Goal: Check status: Check status

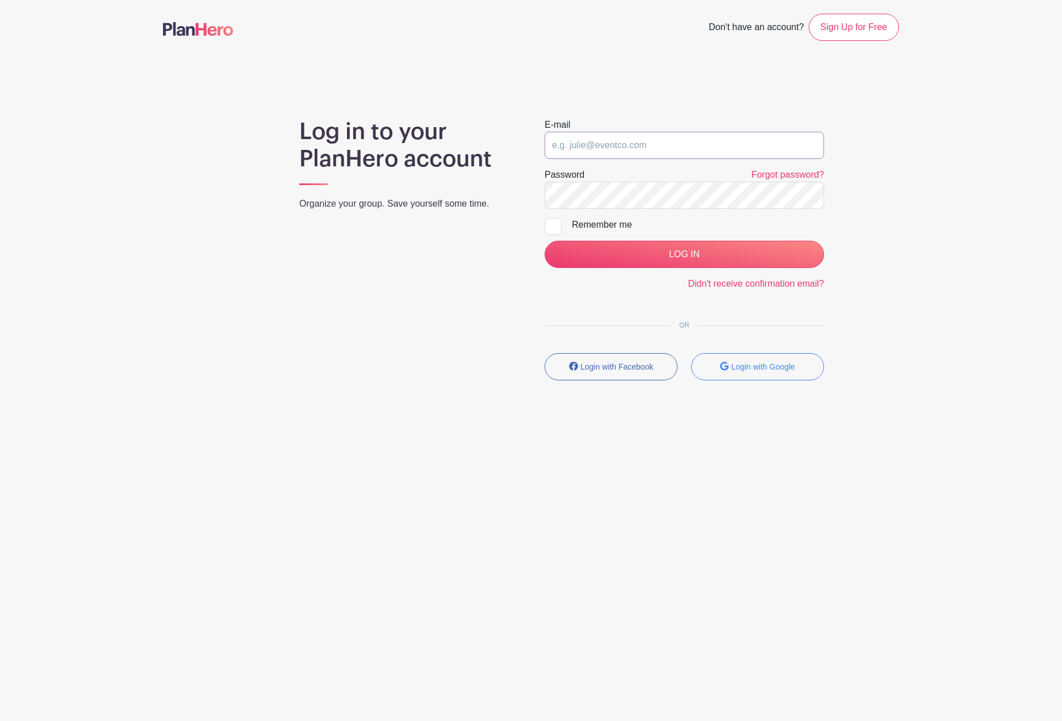
type input "kylee.ellis@sttelcom.com"
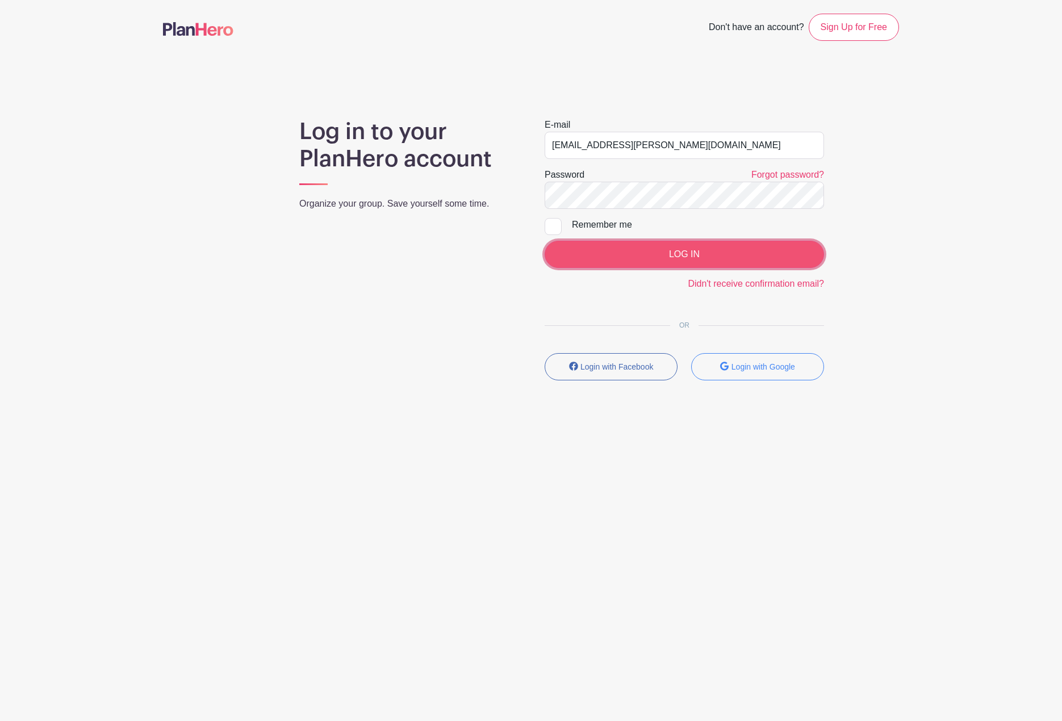
click at [640, 256] on input "LOG IN" at bounding box center [684, 254] width 279 height 27
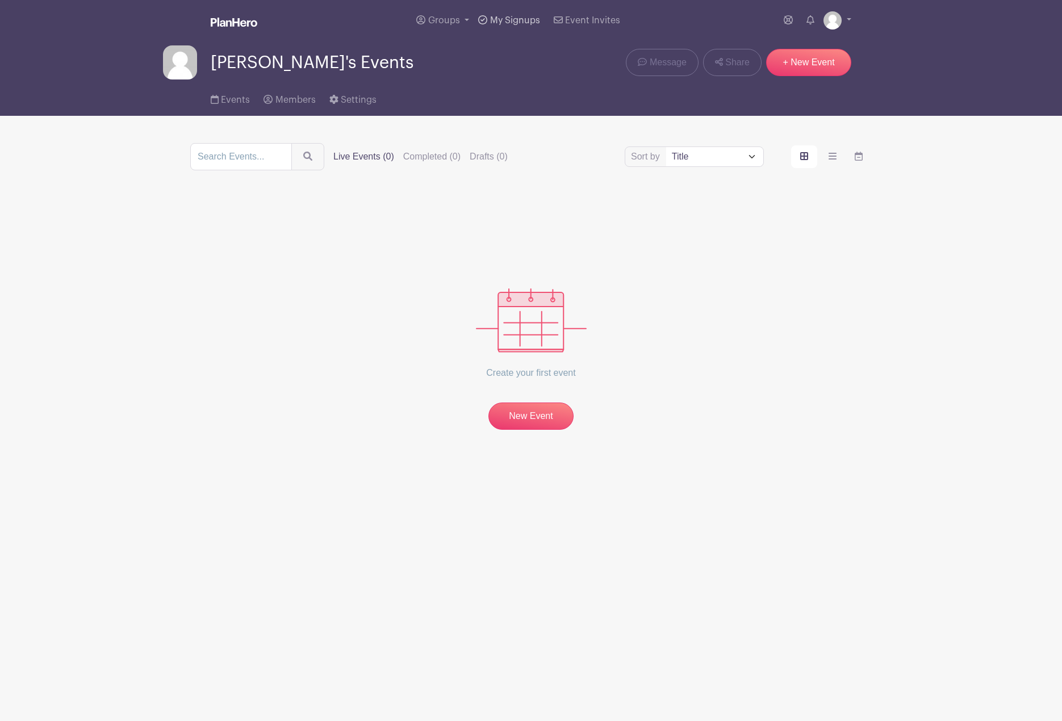
drag, startPoint x: 487, startPoint y: 8, endPoint x: 491, endPoint y: 19, distance: 12.0
click at [487, 8] on link "My Signups" at bounding box center [509, 20] width 70 height 41
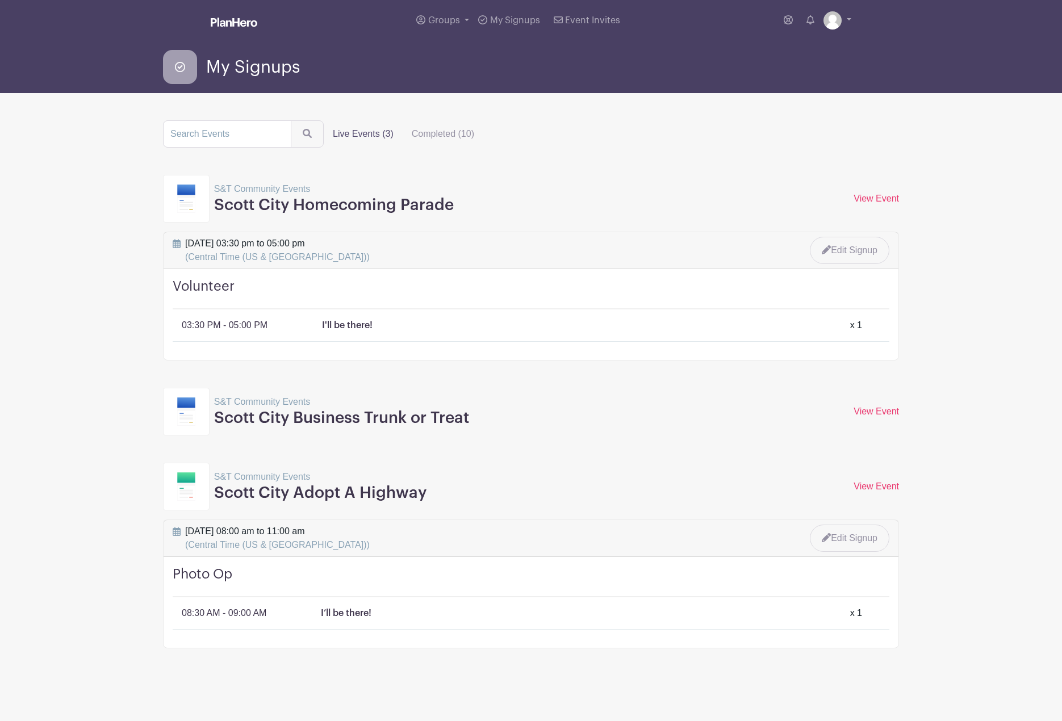
click at [384, 420] on h3 "Scott City Business Trunk or Treat" at bounding box center [341, 418] width 255 height 19
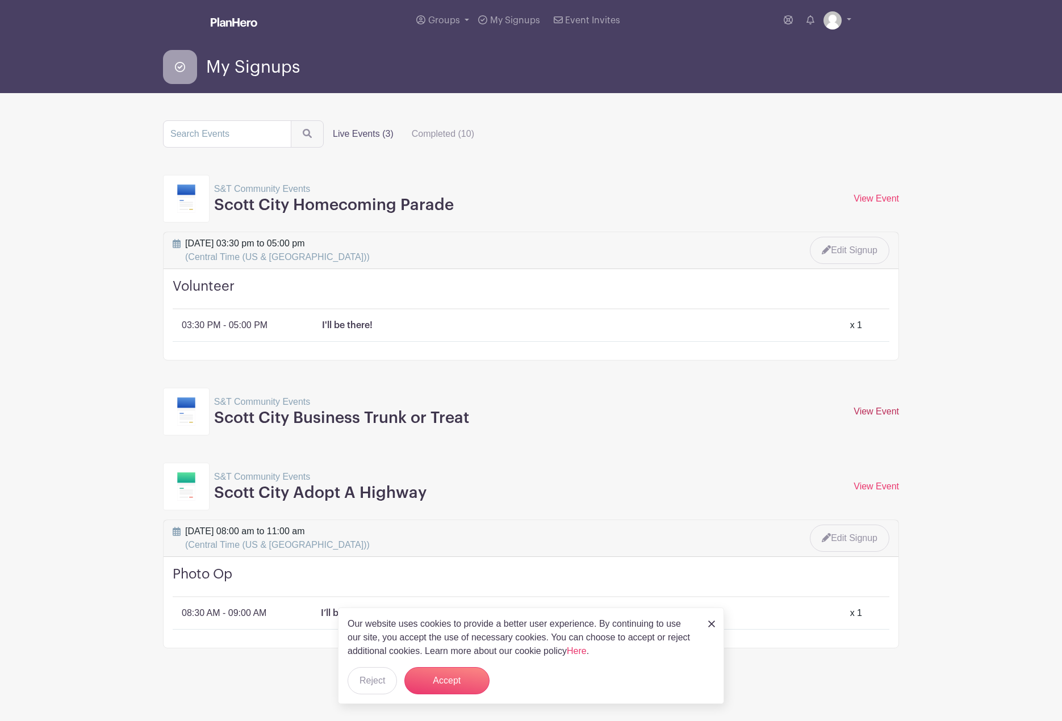
click at [865, 410] on link "View Event" at bounding box center [875, 412] width 45 height 10
